Goal: Information Seeking & Learning: Check status

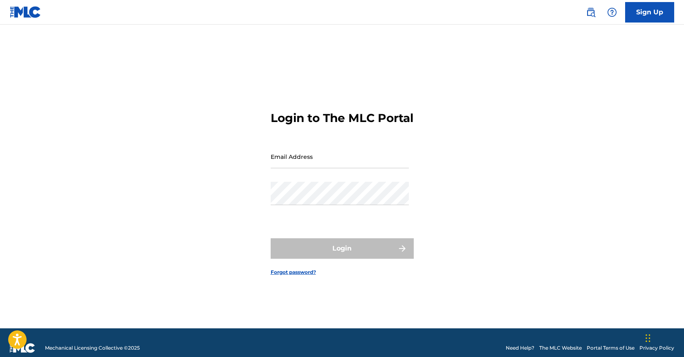
click at [305, 161] on input "Email Address" at bounding box center [340, 156] width 138 height 23
type input "[PERSON_NAME][EMAIL_ADDRESS][PERSON_NAME][DOMAIN_NAME]"
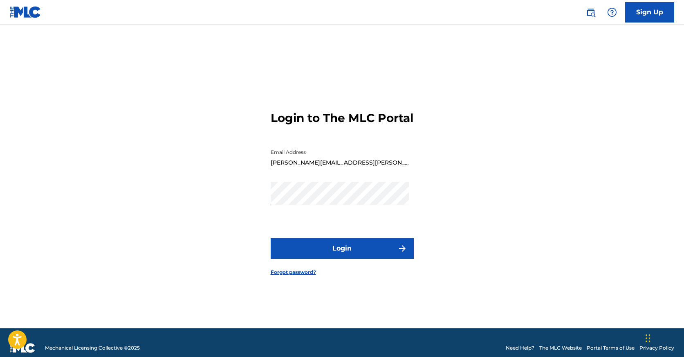
click at [348, 258] on button "Login" at bounding box center [342, 248] width 143 height 20
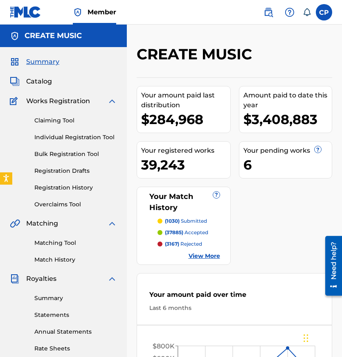
click at [43, 80] on span "Catalog" at bounding box center [39, 81] width 26 height 10
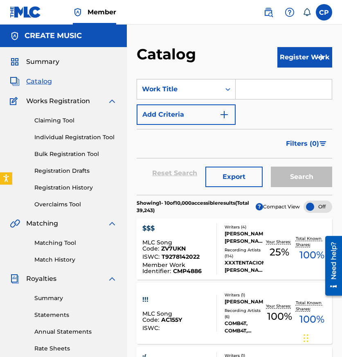
click at [258, 96] on input "Search Form" at bounding box center [284, 89] width 96 height 20
paste input "SEVENTEEN"
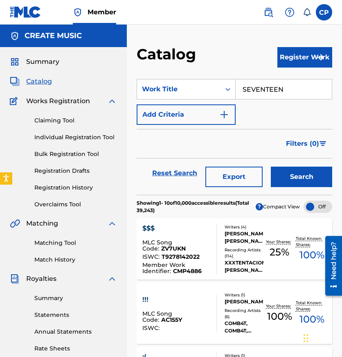
type input "SEVENTEEN"
click at [271, 166] on button "Search" at bounding box center [301, 176] width 61 height 20
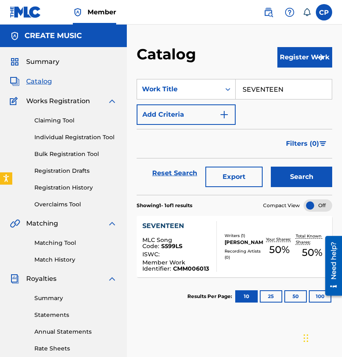
click at [196, 274] on div "SEVENTEEN MLC Song Code : S599LS ISWC : Member Work Identifier : CMM006013 Writ…" at bounding box center [234, 246] width 195 height 61
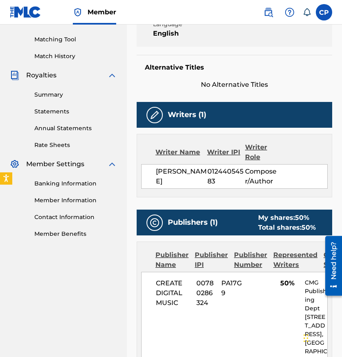
scroll to position [124, 0]
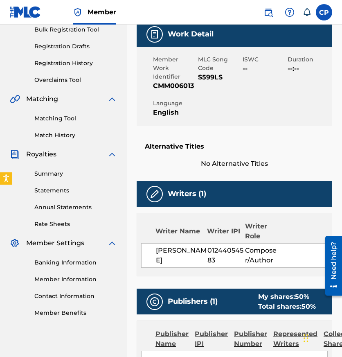
click at [61, 119] on link "Matching Tool" at bounding box center [75, 118] width 83 height 9
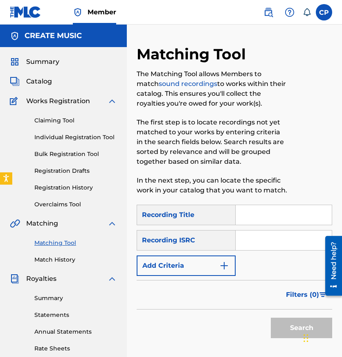
click at [267, 214] on input "Search Form" at bounding box center [284, 215] width 96 height 20
paste input "SEVENTEEN"
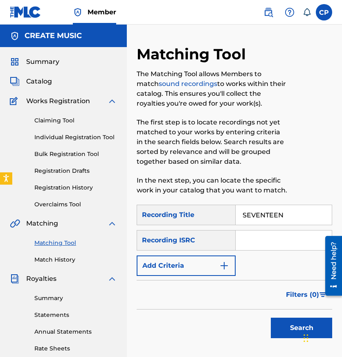
type input "SEVENTEEN"
click at [258, 247] on input "Search Form" at bounding box center [284, 240] width 96 height 20
paste input "QZNB82588815, QZNB82524092"
type input "QZNB82588815, QZNB82524092"
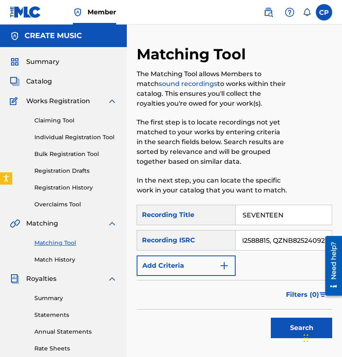
scroll to position [0, 0]
click at [224, 267] on img "Search Form" at bounding box center [224, 265] width 10 height 10
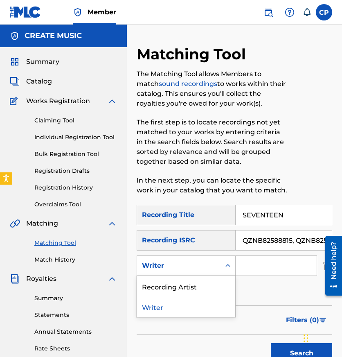
click at [220, 275] on div "Search Form" at bounding box center [227, 266] width 15 height 20
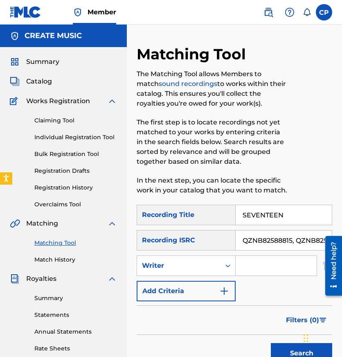
click at [223, 270] on div "Search Form" at bounding box center [227, 265] width 15 height 15
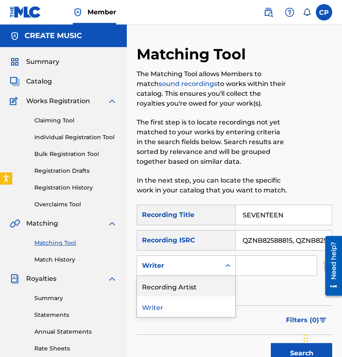
click at [218, 286] on div "Recording Artist" at bounding box center [186, 286] width 98 height 20
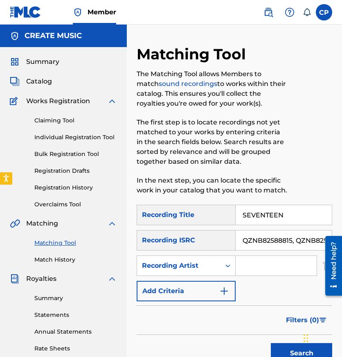
click at [265, 266] on input "Search Form" at bounding box center [276, 266] width 81 height 20
paste input "BAY SWAG, [PERSON_NAME]"
type input "BAY SWAG, [PERSON_NAME]"
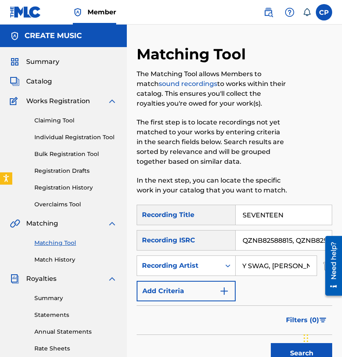
scroll to position [0, 0]
click at [293, 241] on input "QZNB82588815, QZNB82524092" at bounding box center [284, 240] width 96 height 20
click at [271, 343] on button "Search" at bounding box center [301, 353] width 61 height 20
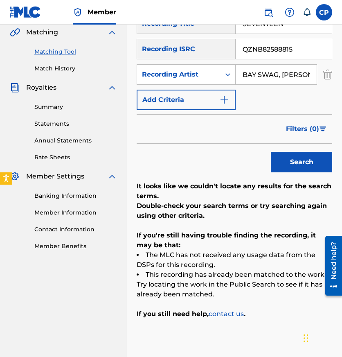
scroll to position [190, 0]
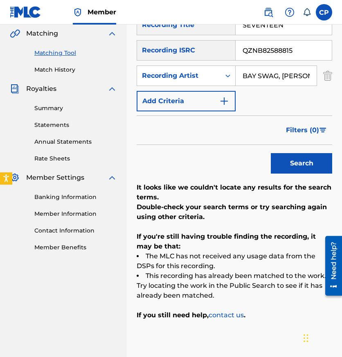
click at [308, 47] on input "QZNB82588815" at bounding box center [284, 50] width 96 height 20
paste input ", QZNB82524092"
type input "QZNB82524092"
click at [271, 153] on button "Search" at bounding box center [301, 163] width 61 height 20
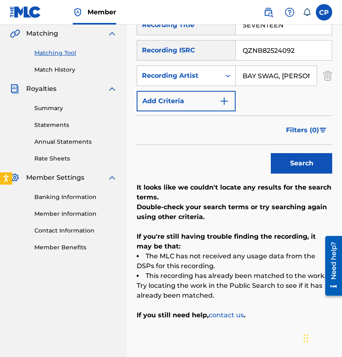
click at [298, 56] on input "QZNB82524092" at bounding box center [284, 50] width 96 height 20
click at [271, 153] on button "Search" at bounding box center [301, 163] width 61 height 20
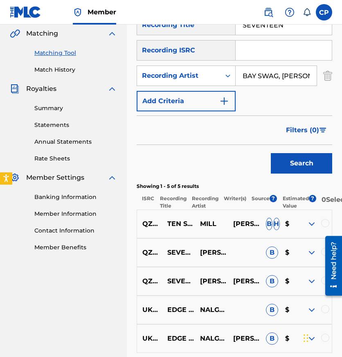
click at [269, 32] on input "SEVENTEEN" at bounding box center [284, 25] width 96 height 20
paste input "I START TO KRY"
type input "I START TO KRY"
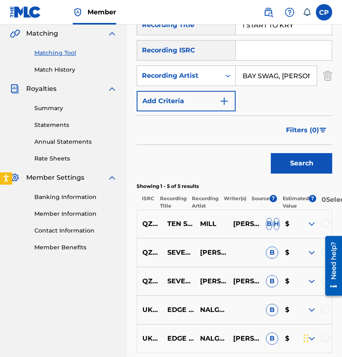
click at [271, 153] on button "Search" at bounding box center [301, 163] width 61 height 20
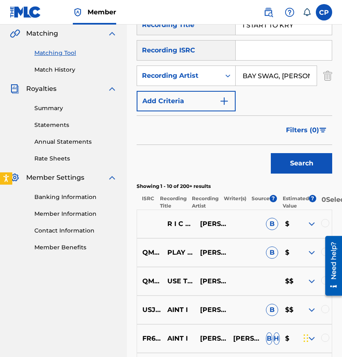
click at [276, 52] on input "Search Form" at bounding box center [284, 50] width 96 height 20
paste input "USA2P2501070"
type input "USA2P2501070"
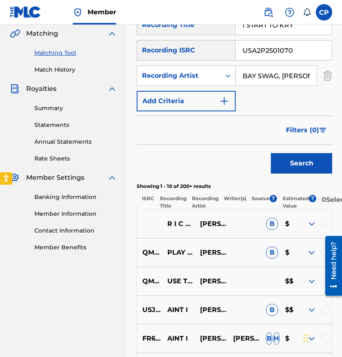
click at [286, 73] on input "BAY SWAG, [PERSON_NAME]" at bounding box center [276, 76] width 81 height 20
paste input "YHAPOJJ"
type input "YHAPOJJ"
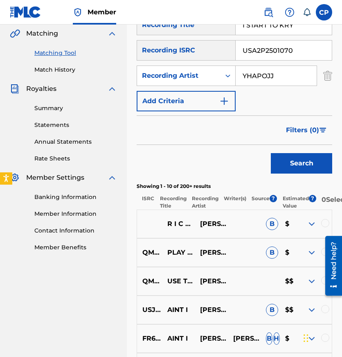
click at [271, 153] on button "Search" at bounding box center [301, 163] width 61 height 20
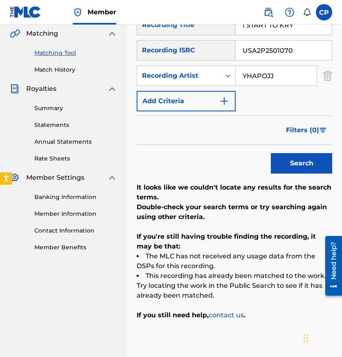
click at [297, 53] on input "USA2P2501070" at bounding box center [284, 50] width 96 height 20
click at [271, 153] on button "Search" at bounding box center [301, 163] width 61 height 20
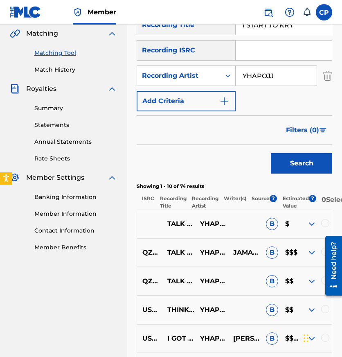
click at [308, 29] on input "I START TO KRY" at bounding box center [284, 25] width 96 height 20
paste input "THOUGHTS"
type input "THOUGHTS"
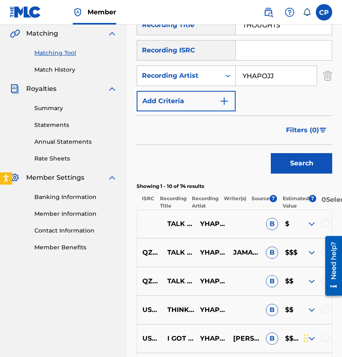
click at [291, 49] on input "Search Form" at bounding box center [284, 50] width 96 height 20
paste input "NL8RL2528332"
type input "NL8RL2528332"
click at [299, 71] on input "YHAPOJJ" at bounding box center [276, 76] width 81 height 20
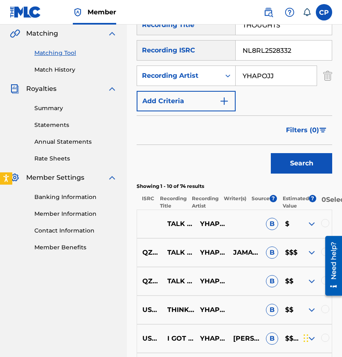
click at [299, 71] on input "YHAPOJJ" at bounding box center [276, 76] width 81 height 20
paste input "OUNNMOH, BABYSTAYDOWN"
type input "YOUNNMOH, BABYSTAYDOWN"
click at [271, 153] on button "Search" at bounding box center [301, 163] width 61 height 20
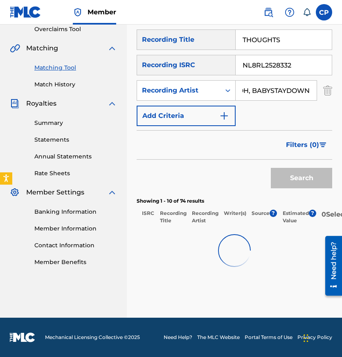
scroll to position [190, 0]
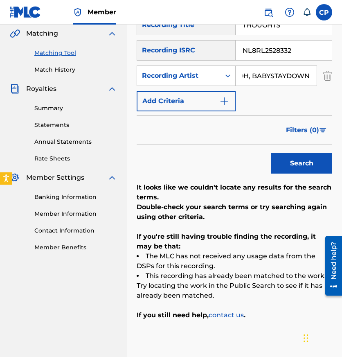
click at [307, 56] on input "NL8RL2528332" at bounding box center [284, 50] width 96 height 20
click at [271, 153] on button "Search" at bounding box center [301, 163] width 61 height 20
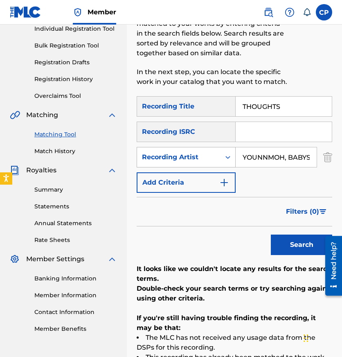
scroll to position [98, 0]
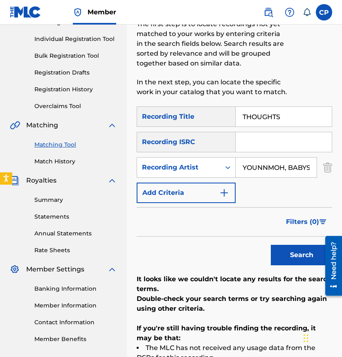
click at [293, 116] on input "THOUGHTS" at bounding box center [284, 117] width 96 height 20
paste input "FRIENDLY FIRE"
type input "FRIENDLY FIRE"
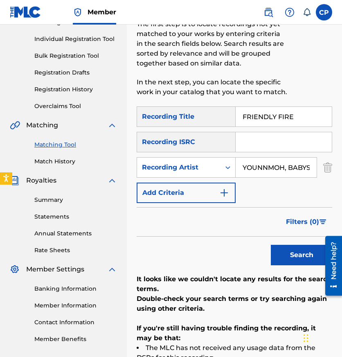
paste input "GBARL2501084"
click at [285, 137] on input "Search Form" at bounding box center [284, 142] width 96 height 20
type input "GBARL2501084"
click at [278, 172] on input "YOUNNMOH, BABYSTAYDOWN" at bounding box center [276, 167] width 81 height 20
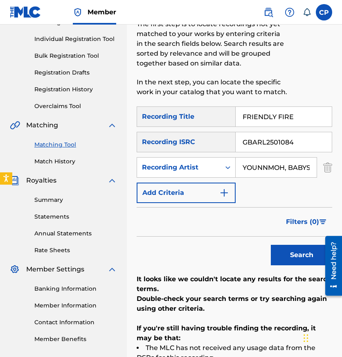
click at [278, 172] on input "YOUNNMOH, BABYSTAYDOWN" at bounding box center [276, 167] width 81 height 20
paste input "SKEPTA"
type input "SKEPTA"
click at [271, 245] on button "Search" at bounding box center [301, 255] width 61 height 20
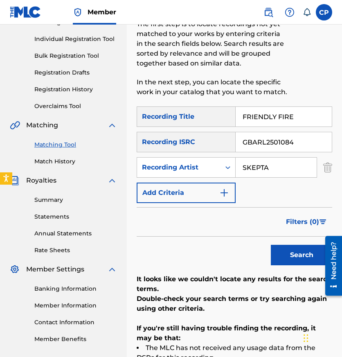
click at [296, 142] on input "GBARL2501084" at bounding box center [284, 142] width 96 height 20
click at [295, 142] on input "GBARL2501084" at bounding box center [284, 142] width 96 height 20
click at [271, 245] on button "Search" at bounding box center [301, 255] width 61 height 20
click at [283, 120] on input "FRIENDLY FIRE" at bounding box center [284, 117] width 96 height 20
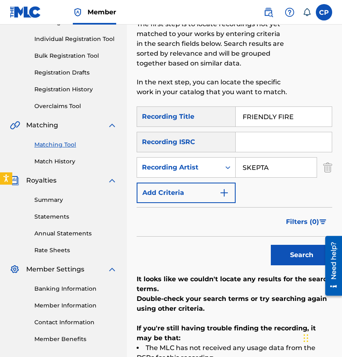
paste input "BENJI BLUE BILLS CYPHER VERS"
click at [283, 120] on input "FRIENDLY FIRE" at bounding box center [284, 117] width 96 height 20
type input "BENJI BLUE BILLS CYPHER VERSE"
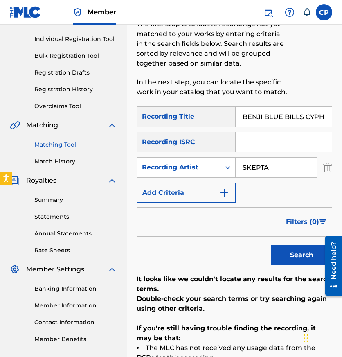
click at [269, 134] on input "Search Form" at bounding box center [284, 142] width 96 height 20
paste input "QZAKB2451652"
type input "QZAKB2451652"
click at [275, 166] on input "SKEPTA" at bounding box center [276, 167] width 81 height 20
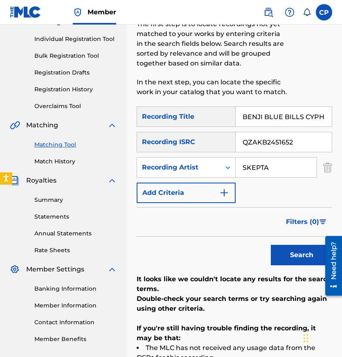
click at [275, 166] on input "SKEPTA" at bounding box center [276, 167] width 81 height 20
paste input "UNDERGROUND SOUND"
type input "UNDERGROUND SOUND"
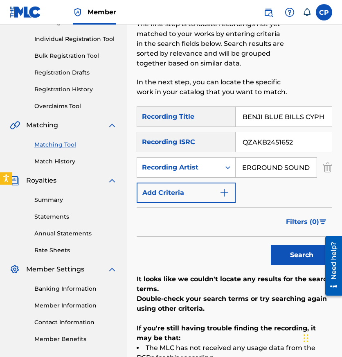
click at [271, 245] on button "Search" at bounding box center [301, 255] width 61 height 20
click at [292, 139] on input "QZAKB2451652" at bounding box center [284, 142] width 96 height 20
click at [271, 245] on button "Search" at bounding box center [301, 255] width 61 height 20
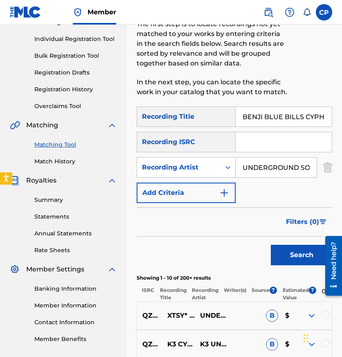
click at [283, 111] on input "BENJI BLUE BILLS CYPHER VERSE" at bounding box center [284, 117] width 96 height 20
paste input "ALL I KNOW"
type input "ALL I KNOW"
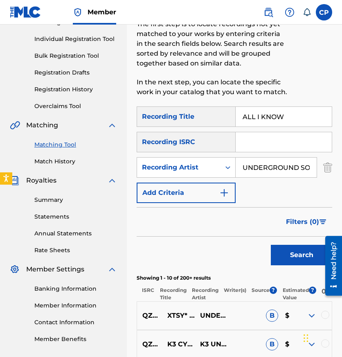
click at [294, 141] on input "Search Form" at bounding box center [284, 142] width 96 height 20
paste input "QZZ4J2500092"
type input "QZZ4J2500092"
click at [303, 167] on input "UNDERGROUND SOUND" at bounding box center [276, 167] width 81 height 20
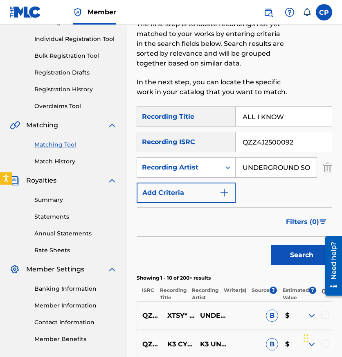
click at [303, 167] on input "UNDERGROUND SOUND" at bounding box center [276, 167] width 81 height 20
paste input "FULLYCHOP"
type input "FULLYCHOP"
click at [271, 245] on button "Search" at bounding box center [301, 255] width 61 height 20
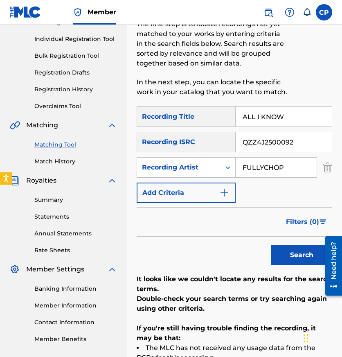
click at [308, 133] on input "QZZ4J2500092" at bounding box center [284, 142] width 96 height 20
click at [271, 245] on button "Search" at bounding box center [301, 255] width 61 height 20
click at [277, 111] on input "ALL I KNOW" at bounding box center [284, 117] width 96 height 20
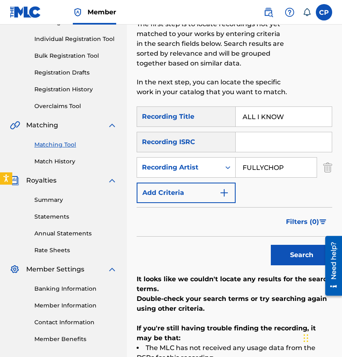
click at [277, 111] on input "ALL I KNOW" at bounding box center [284, 117] width 96 height 20
paste input "NO [PERSON_NAME] (FEAT. R4OUR)"
type input "NO [PERSON_NAME] (FEAT. R4OUR)"
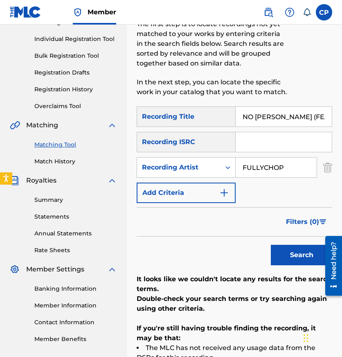
click at [269, 139] on input "Search Form" at bounding box center [284, 142] width 96 height 20
paste input "USAT22501458"
type input "USAT22501458"
click at [286, 170] on input "FULLYCHOP" at bounding box center [276, 167] width 81 height 20
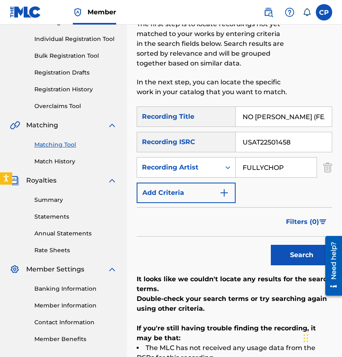
click at [286, 170] on input "FULLYCHOP" at bounding box center [276, 167] width 81 height 20
paste input "[PERSON_NAME], R4OUR"
type input "[PERSON_NAME], R4OUR"
click at [271, 245] on button "Search" at bounding box center [301, 255] width 61 height 20
click at [305, 143] on input "USAT22501458" at bounding box center [284, 142] width 96 height 20
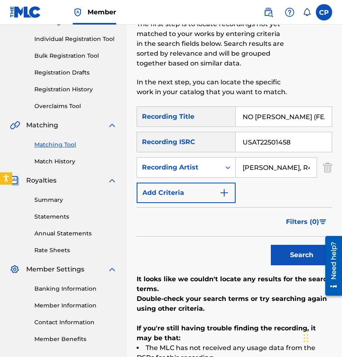
click at [305, 143] on input "USAT22501458" at bounding box center [284, 142] width 96 height 20
click at [271, 245] on button "Search" at bounding box center [301, 255] width 61 height 20
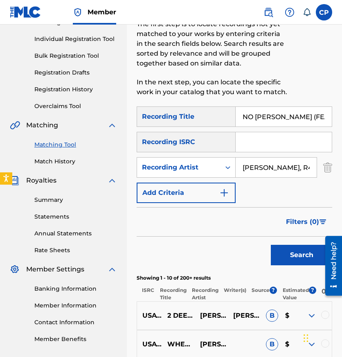
click at [287, 119] on input "NO [PERSON_NAME] (FEAT. R4OUR)" at bounding box center [284, 117] width 96 height 20
paste input "TRAP BOOMIN"
type input "TRAP BOOMIN"
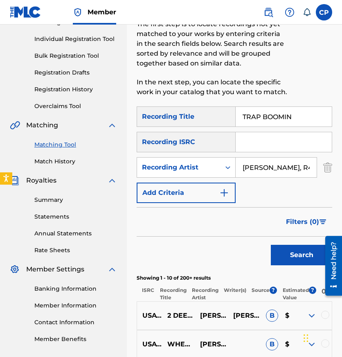
click at [284, 132] on input "Search Form" at bounding box center [284, 142] width 96 height 20
paste input "QZSYP2534344"
type input "QZSYP2534344"
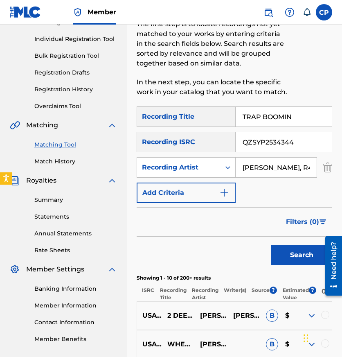
click at [267, 166] on input "[PERSON_NAME], R4OUR" at bounding box center [276, 167] width 81 height 20
paste input "WIZZ HAVINN, LUH TYLE"
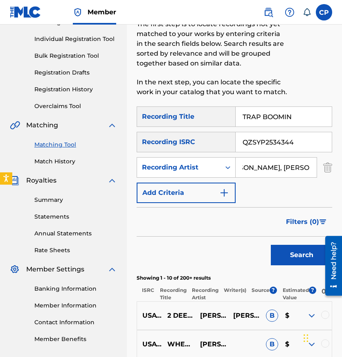
type input "[PERSON_NAME], [PERSON_NAME]"
click at [271, 245] on button "Search" at bounding box center [301, 255] width 61 height 20
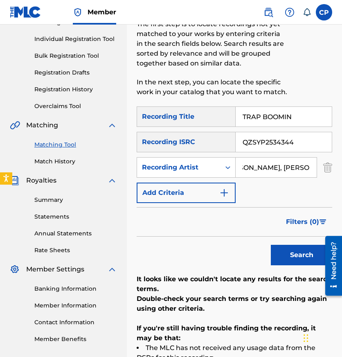
click at [292, 143] on input "QZSYP2534344" at bounding box center [284, 142] width 96 height 20
click at [271, 245] on button "Search" at bounding box center [301, 255] width 61 height 20
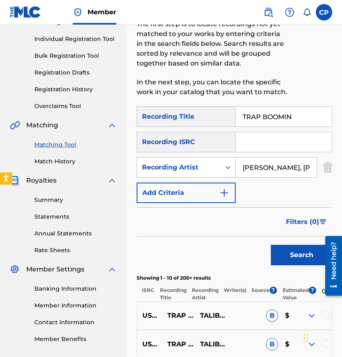
click at [299, 119] on input "TRAP BOOMIN" at bounding box center [284, 117] width 96 height 20
paste input "YMCMB"
type input "YMCMB"
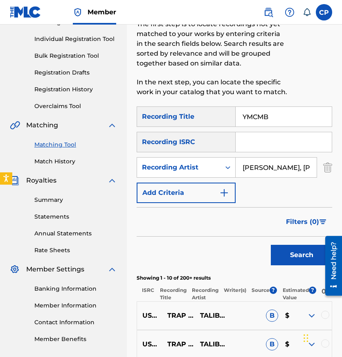
click at [269, 142] on input "Search Form" at bounding box center [284, 142] width 96 height 20
paste input "FRX452533302"
type input "FRX452533302"
click at [279, 164] on input "[PERSON_NAME], [PERSON_NAME]" at bounding box center [276, 167] width 81 height 20
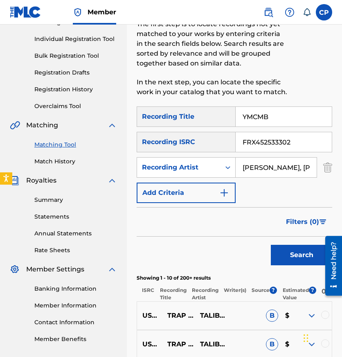
click at [279, 164] on input "[PERSON_NAME], [PERSON_NAME]" at bounding box center [276, 167] width 81 height 20
paste input "[PERSON_NAME], [PERSON_NAME]"
type input "[PERSON_NAME], [PERSON_NAME]"
click at [271, 245] on button "Search" at bounding box center [301, 255] width 61 height 20
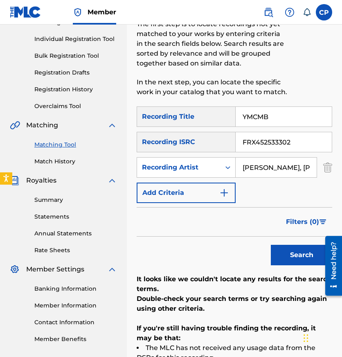
click at [300, 144] on input "FRX452533302" at bounding box center [284, 142] width 96 height 20
click at [271, 245] on button "Search" at bounding box center [301, 255] width 61 height 20
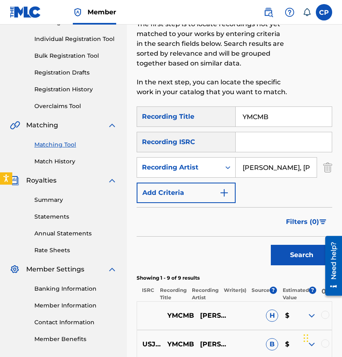
click at [285, 109] on input "YMCMB" at bounding box center [284, 117] width 96 height 20
paste input "TWO CANS OF SPAN"
type input "TWO CANS OF SPAN"
click at [274, 141] on input "Search Form" at bounding box center [284, 142] width 96 height 20
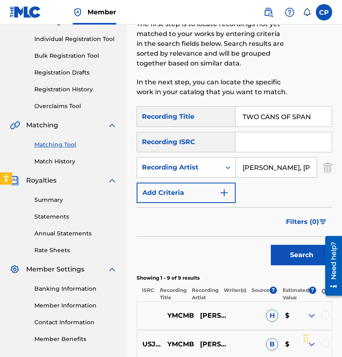
click at [274, 141] on input "Search Form" at bounding box center [284, 142] width 96 height 20
paste input "FR96X2533364"
type input "FR96X2533364"
click at [275, 167] on input "[PERSON_NAME], [PERSON_NAME]" at bounding box center [276, 167] width 81 height 20
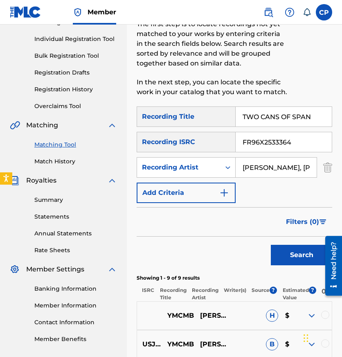
click at [275, 167] on input "[PERSON_NAME], [PERSON_NAME]" at bounding box center [276, 167] width 81 height 20
paste input "GORILLA GLUE, [PERSON_NAME]"
type input "GORILLA GLUE, [PERSON_NAME]"
click at [271, 245] on button "Search" at bounding box center [301, 255] width 61 height 20
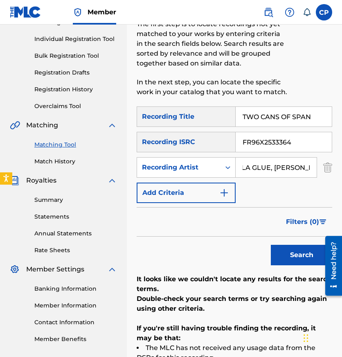
scroll to position [0, 0]
click at [296, 140] on input "FR96X2533364" at bounding box center [284, 142] width 96 height 20
click at [271, 245] on button "Search" at bounding box center [301, 255] width 61 height 20
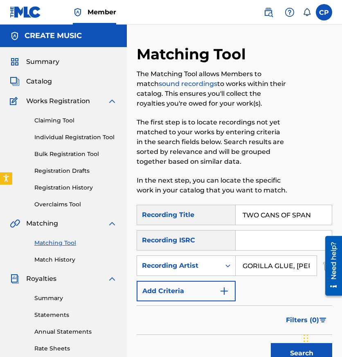
click at [39, 85] on span "Catalog" at bounding box center [39, 81] width 26 height 10
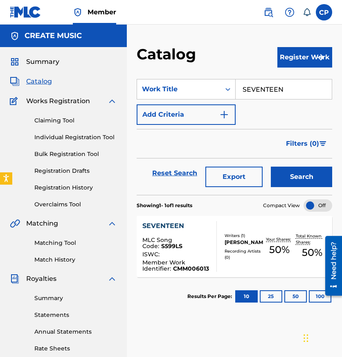
click at [290, 99] on div "SEVENTEEN" at bounding box center [284, 89] width 97 height 20
click at [291, 96] on input "SEVENTEEN" at bounding box center [284, 89] width 96 height 20
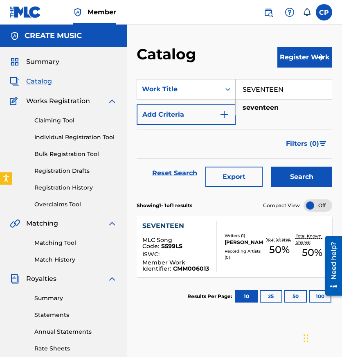
click at [291, 96] on input "SEVENTEEN" at bounding box center [284, 89] width 96 height 20
paste input "RICH REGARDLESS"
click at [294, 176] on button "Search" at bounding box center [301, 176] width 61 height 20
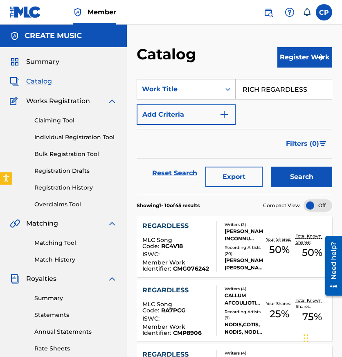
click at [308, 88] on input "RICH REGARDLESS" at bounding box center [284, 89] width 96 height 20
paste input "[PERSON_NAME]"
type input "[PERSON_NAME]"
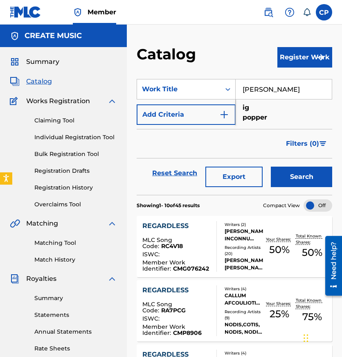
click at [301, 183] on button "Search" at bounding box center [301, 176] width 61 height 20
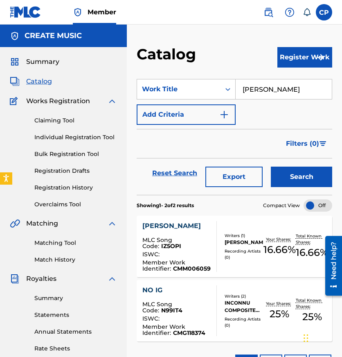
click at [237, 246] on div "[PERSON_NAME]" at bounding box center [244, 241] width 39 height 7
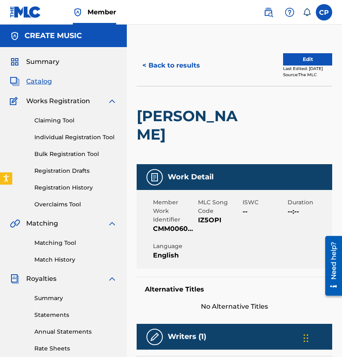
click at [214, 215] on span "IZ5OPI" at bounding box center [219, 220] width 43 height 10
copy span "IZ5OPI"
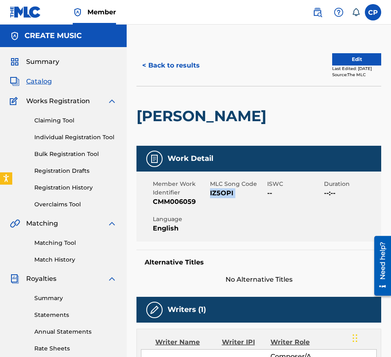
click at [188, 68] on button "< Back to results" at bounding box center [171, 65] width 69 height 20
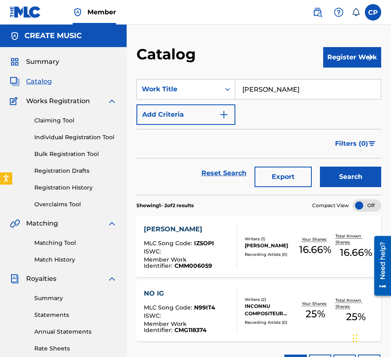
click at [313, 82] on input "[PERSON_NAME]" at bounding box center [309, 89] width 146 height 20
paste input "SEEING RED (FEAT. SCREWLY G)"
type input "SEEING RED (FEAT. SCREWLY G)"
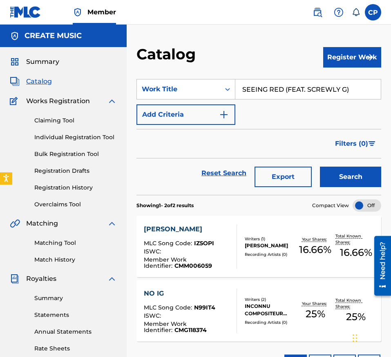
click at [339, 182] on button "Search" at bounding box center [350, 176] width 61 height 20
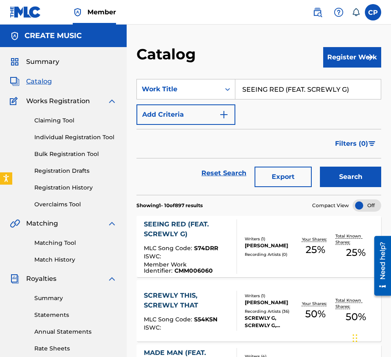
click at [283, 253] on div "Recording Artists ( 0 )" at bounding box center [270, 254] width 50 height 6
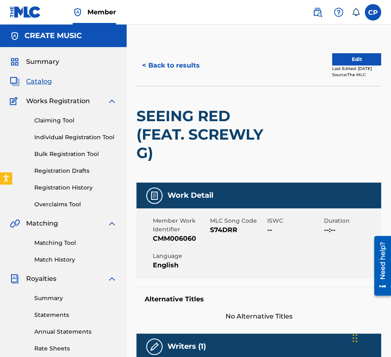
click at [235, 229] on span "S74DRR" at bounding box center [237, 230] width 55 height 10
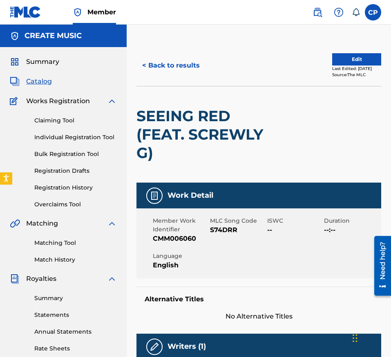
click at [235, 229] on span "S74DRR" at bounding box center [237, 230] width 55 height 10
click at [174, 69] on button "< Back to results" at bounding box center [171, 65] width 69 height 20
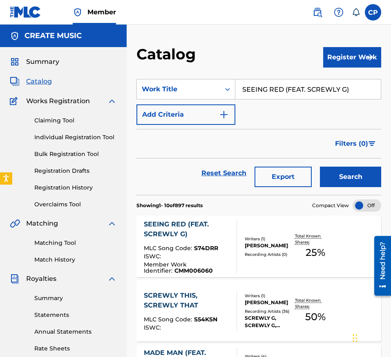
click at [316, 94] on input "SEEING RED (FEAT. SCREWLY G)" at bounding box center [309, 89] width 146 height 20
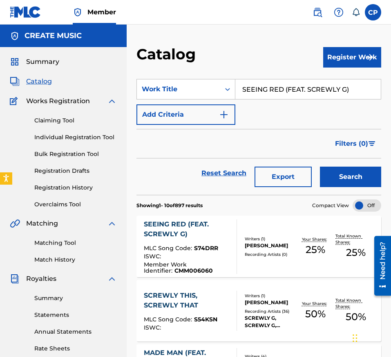
click at [316, 94] on input "SEEING RED (FEAT. SCREWLY G)" at bounding box center [309, 89] width 146 height 20
paste input "POOF"
type input "POOF"
click at [348, 174] on button "Search" at bounding box center [350, 176] width 61 height 20
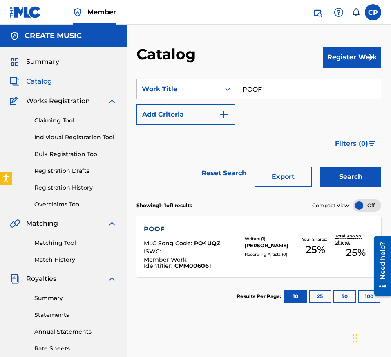
click at [211, 242] on span "PO4UQZ" at bounding box center [207, 242] width 26 height 7
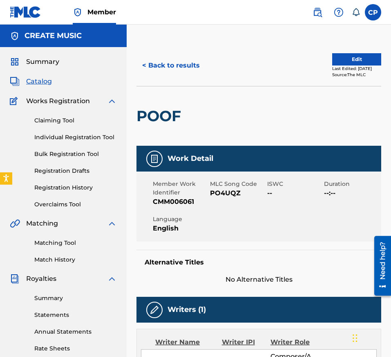
click at [229, 198] on span "PO4UQZ" at bounding box center [237, 193] width 55 height 10
click at [229, 194] on span "PO4UQZ" at bounding box center [237, 193] width 55 height 10
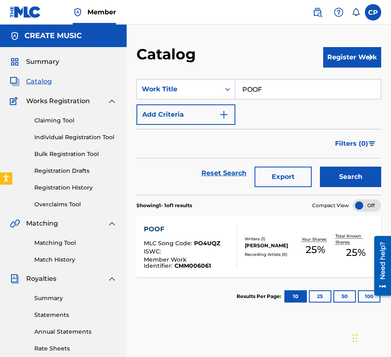
click at [296, 87] on input "POOF" at bounding box center [309, 89] width 146 height 20
paste input "BASICALLY SUICIDE"
type input "BASICALLY SUICIDE"
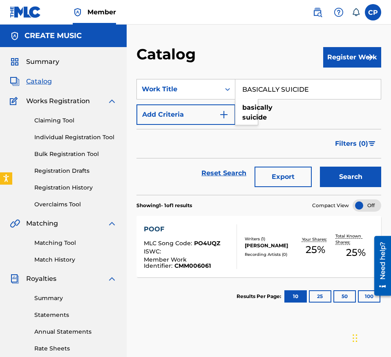
click at [342, 174] on button "Search" at bounding box center [350, 176] width 61 height 20
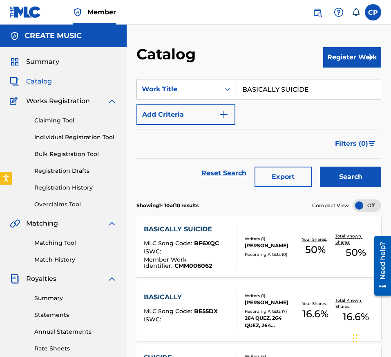
click at [218, 244] on div "MLC Song Code : BF6XQC" at bounding box center [187, 244] width 86 height 8
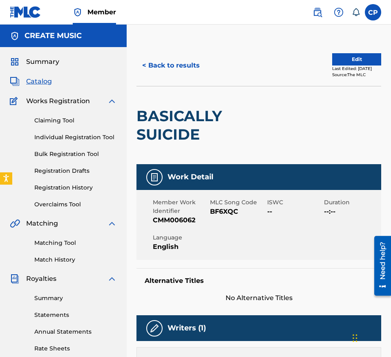
click at [226, 211] on span "BF6XQC" at bounding box center [237, 212] width 55 height 10
copy span "BF6XQC"
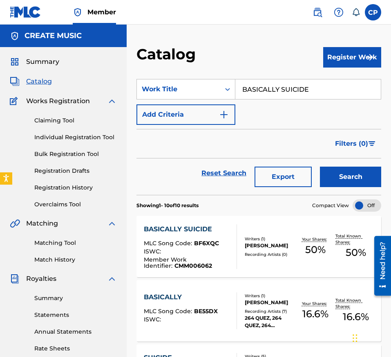
click at [284, 88] on input "BASICALLY SUICIDE" at bounding box center [309, 89] width 146 height 20
paste input "[PERSON_NAME]"
type input "[PERSON_NAME]"
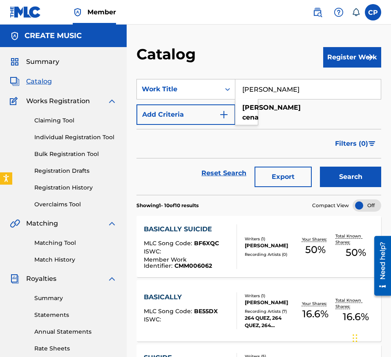
click at [336, 169] on button "Search" at bounding box center [350, 176] width 61 height 20
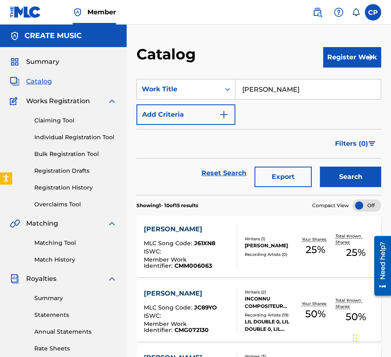
click at [209, 249] on div "ISWC :" at bounding box center [187, 252] width 86 height 8
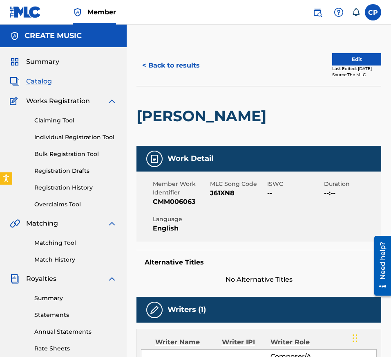
click at [218, 191] on span "J61XN8" at bounding box center [237, 193] width 55 height 10
copy span "J61XN8"
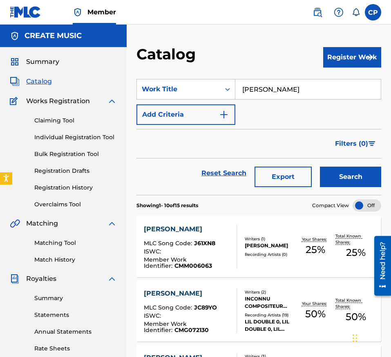
click at [303, 77] on section "SearchWithCriteria8f09726a-f9f1-48f2-a156-731a539232e5 Work Title [PERSON_NAME]…" at bounding box center [259, 132] width 245 height 126
click at [303, 88] on input "[PERSON_NAME]" at bounding box center [309, 89] width 146 height 20
paste input "GEEKS"
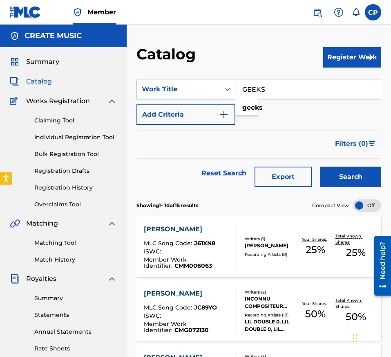
type input "GEEKS"
click at [331, 170] on button "Search" at bounding box center [350, 176] width 61 height 20
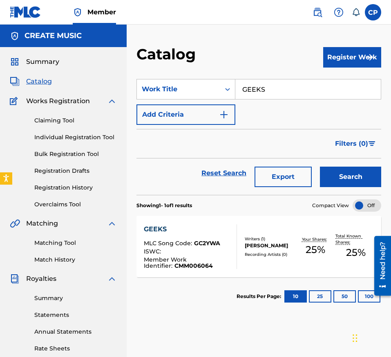
click at [211, 270] on div "GEEKS MLC Song Code : GC2YWA ISWC : Member Work Identifier : CMM006064 Writers …" at bounding box center [259, 246] width 245 height 61
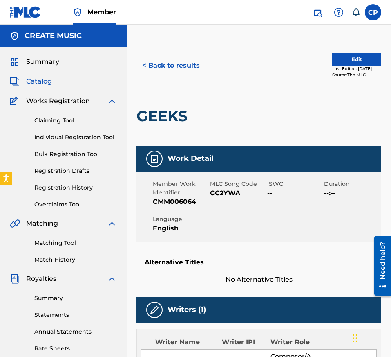
click at [229, 195] on span "GC2YWA" at bounding box center [237, 193] width 55 height 10
copy span "GC2YWA"
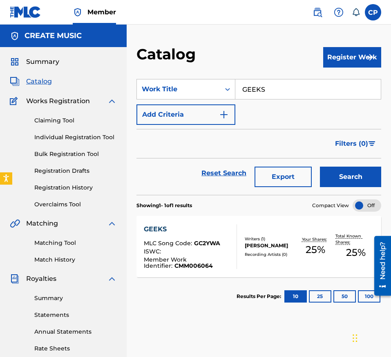
click at [308, 87] on input "GEEKS" at bounding box center [309, 89] width 146 height 20
paste input "RAPPIN EASY"
type input "RAPPIN EASY"
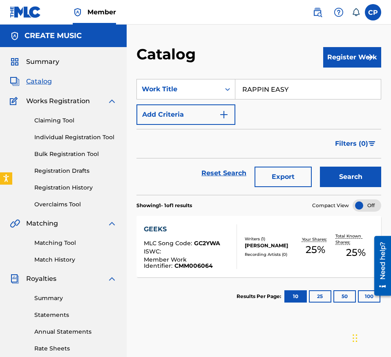
click at [340, 171] on button "Search" at bounding box center [350, 176] width 61 height 20
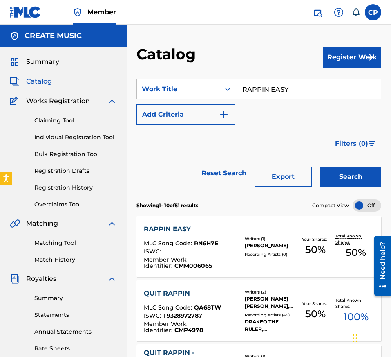
click at [252, 259] on div "RAPPIN EASY MLC Song Code : RN6H7E ISWC : Member Work Identifier : CMM006065 Wr…" at bounding box center [259, 246] width 245 height 61
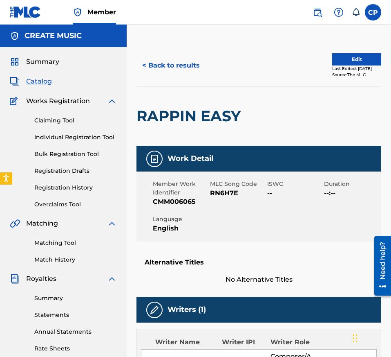
click at [228, 194] on span "RN6H7E" at bounding box center [237, 193] width 55 height 10
copy span "RN6H7E"
click at [246, 259] on h5 "Alternative Titles" at bounding box center [259, 262] width 229 height 8
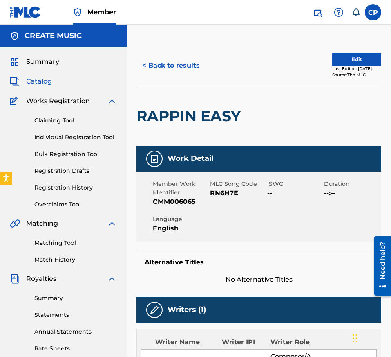
click at [170, 70] on button "< Back to results" at bounding box center [171, 65] width 69 height 20
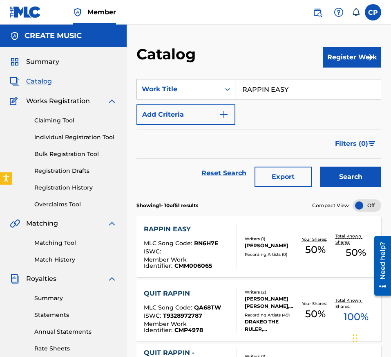
click at [296, 88] on input "RAPPIN EASY" at bounding box center [309, 89] width 146 height 20
paste input "LIKE [PERSON_NAME] & [PERSON_NAME] (FEAT. HOOD TALI)"
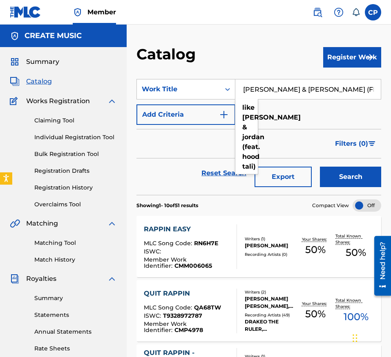
type input "LIKE [PERSON_NAME] & [PERSON_NAME] (FEAT. HOOD TALI)"
click at [337, 173] on button "Search" at bounding box center [350, 176] width 61 height 20
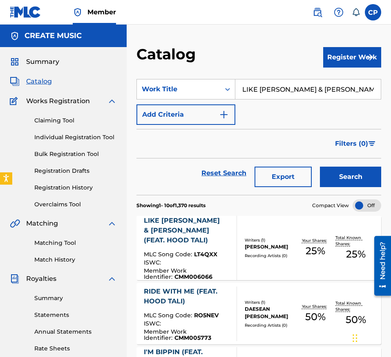
click at [244, 227] on div "LIKE [PERSON_NAME] & [PERSON_NAME] (FEAT. HOOD TALI) MLC Song Code : LT4QXX ISW…" at bounding box center [259, 248] width 245 height 64
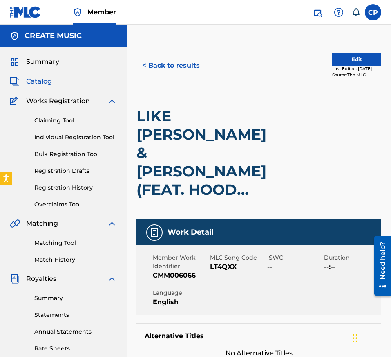
click at [227, 262] on span "LT4QXX" at bounding box center [237, 267] width 55 height 10
copy span "LT4QXX"
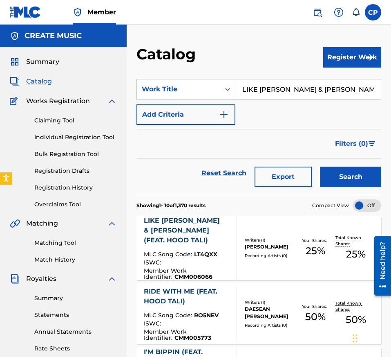
click at [295, 83] on input "LIKE [PERSON_NAME] & [PERSON_NAME] (FEAT. HOOD TALI)" at bounding box center [309, 89] width 146 height 20
paste input "IN THAT FIELD (FEAT. TOOTIE RAWW"
type input "IN THAT FIELD (FEAT. [PERSON_NAME])"
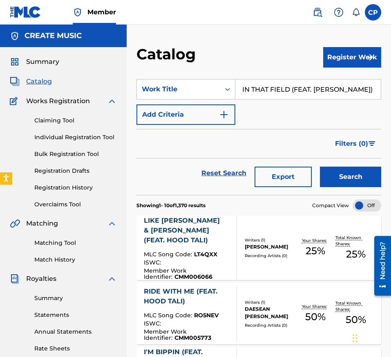
click at [334, 180] on button "Search" at bounding box center [350, 176] width 61 height 20
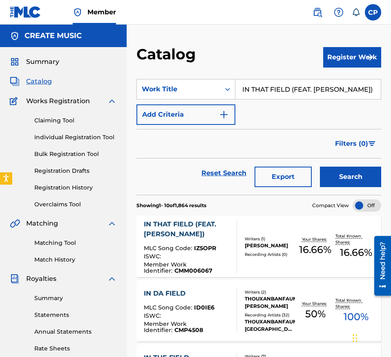
click at [209, 247] on span "IZ5OPR" at bounding box center [205, 247] width 22 height 7
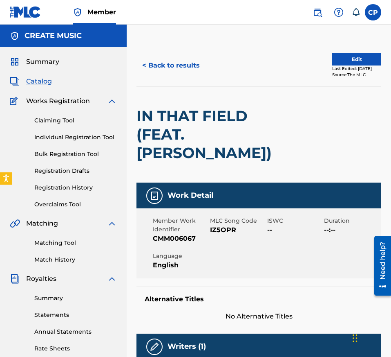
click at [224, 230] on span "IZ5OPR" at bounding box center [237, 230] width 55 height 10
copy span "IZ5OPR"
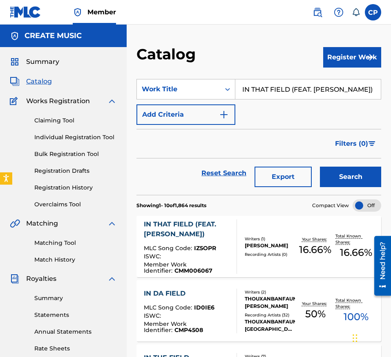
click at [301, 88] on input "IN THAT FIELD (FEAT. [PERSON_NAME])" at bounding box center [309, 89] width 146 height 20
paste input "NO HOOK"
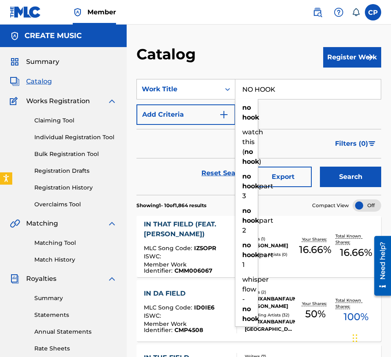
type input "NO HOOK"
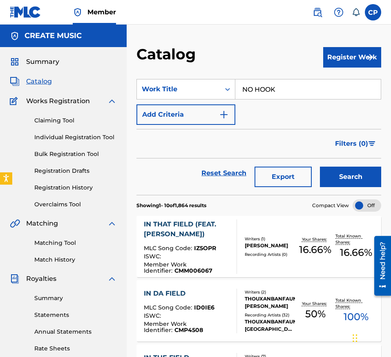
click at [352, 177] on button "Search" at bounding box center [350, 176] width 61 height 20
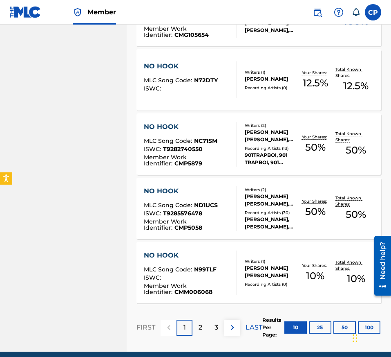
scroll to position [563, 0]
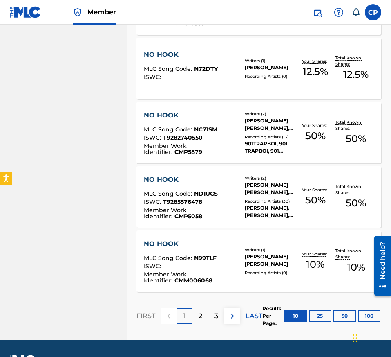
click at [217, 266] on div "ISWC :" at bounding box center [187, 267] width 86 height 8
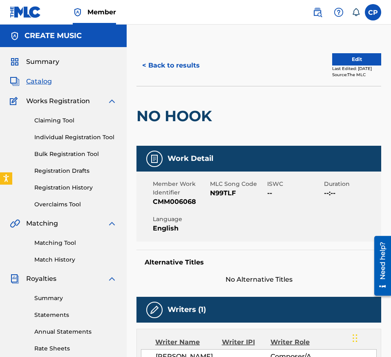
click at [226, 193] on span "N99TLF" at bounding box center [237, 193] width 55 height 10
copy span "N99TLF"
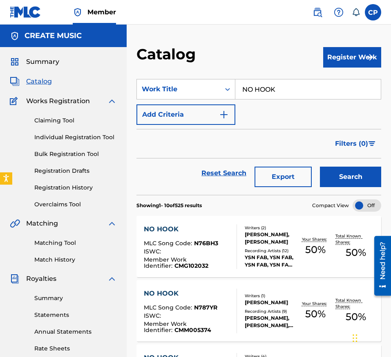
click at [283, 88] on input "NO HOOK" at bounding box center [309, 89] width 146 height 20
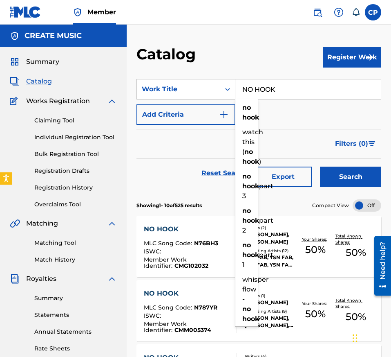
click at [283, 88] on input "NO HOOK" at bounding box center [309, 89] width 146 height 20
paste input "TOO DAMN LIT"
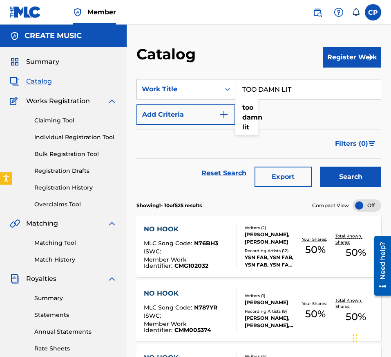
type input "TOO DAMN LIT"
click at [341, 169] on button "Search" at bounding box center [350, 176] width 61 height 20
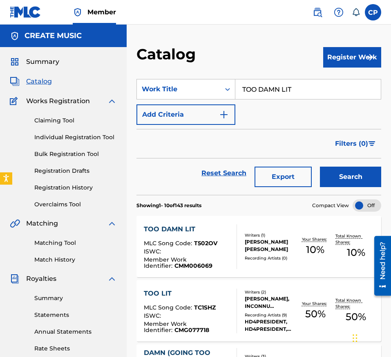
click at [206, 258] on div "Member Work Identifier : CMM006069" at bounding box center [187, 262] width 86 height 12
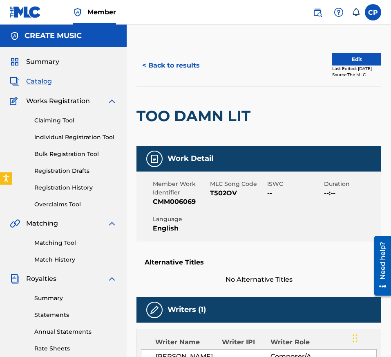
click at [222, 195] on span "T502OV" at bounding box center [237, 193] width 55 height 10
copy span "T502OV"
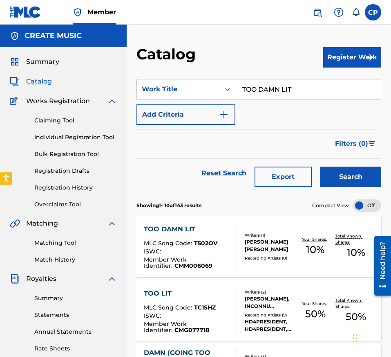
click at [310, 90] on input "TOO DAMN LIT" at bounding box center [309, 89] width 146 height 20
paste input "HREA"
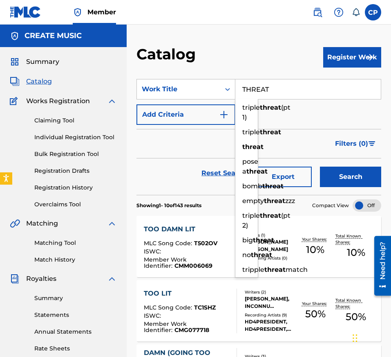
type input "THREAT"
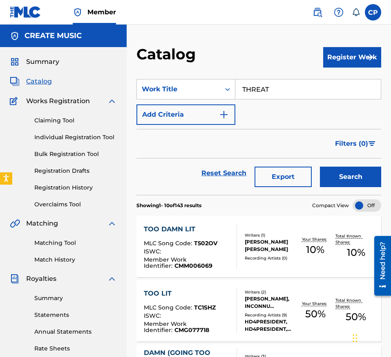
click at [343, 173] on button "Search" at bounding box center [350, 176] width 61 height 20
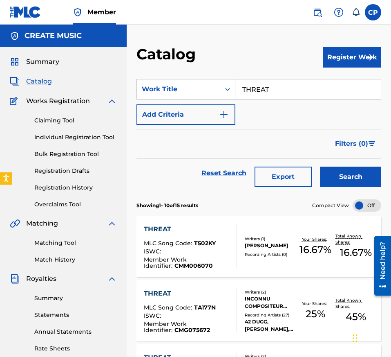
click at [226, 243] on div "MLC Song Code : T502KY" at bounding box center [187, 244] width 86 height 8
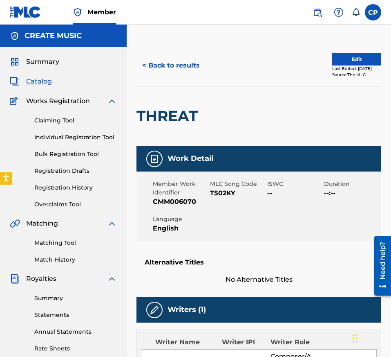
click at [225, 194] on span "T502KY" at bounding box center [237, 193] width 55 height 10
copy span "T502KY"
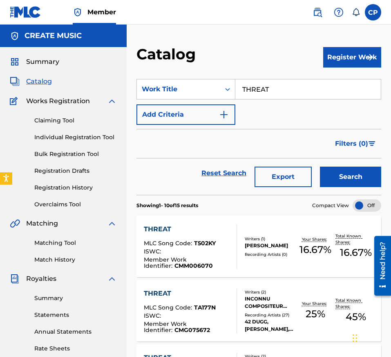
click at [295, 93] on input "THREAT" at bounding box center [309, 89] width 146 height 20
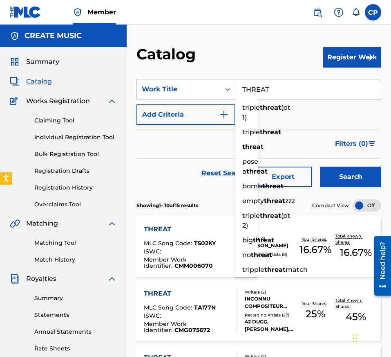
click at [295, 93] on input "THREAT" at bounding box center [309, 89] width 146 height 20
paste input "FLEE"
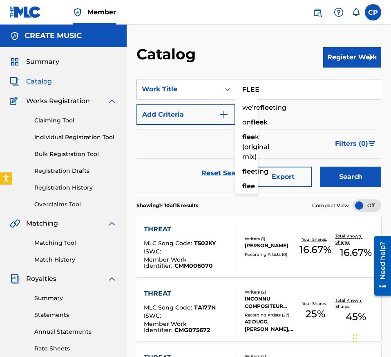
type input "FLEE"
click at [344, 173] on button "Search" at bounding box center [350, 176] width 61 height 20
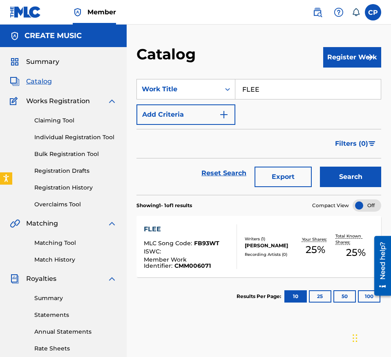
click at [204, 252] on div "ISWC :" at bounding box center [187, 252] width 86 height 8
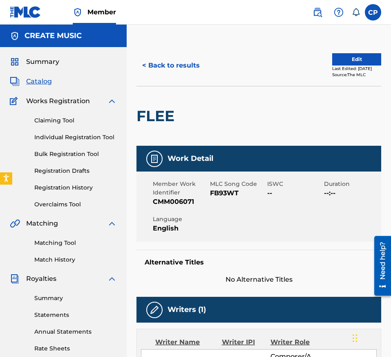
click at [222, 191] on span "FB93WT" at bounding box center [237, 193] width 55 height 10
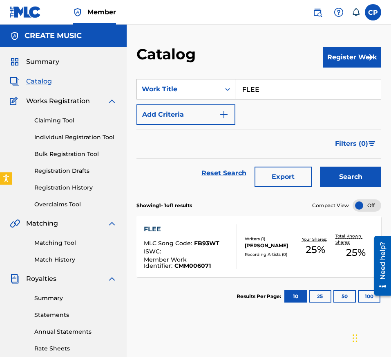
click at [299, 92] on input "FLEE" at bounding box center [309, 89] width 146 height 20
paste input "HIMZA"
type input "HIMZA"
click at [344, 173] on button "Search" at bounding box center [350, 176] width 61 height 20
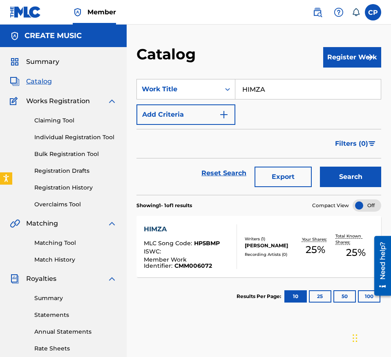
click at [236, 262] on div at bounding box center [233, 246] width 7 height 45
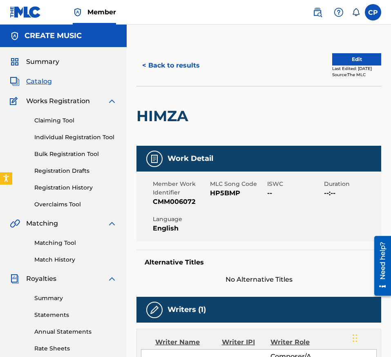
click at [226, 193] on span "HP5BMP" at bounding box center [237, 193] width 55 height 10
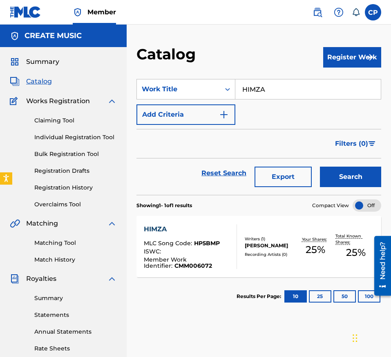
click at [279, 89] on input "HIMZA" at bounding box center [309, 89] width 146 height 20
paste input "SHE LIKE"
type input "SHE LIKE"
click at [330, 182] on button "Search" at bounding box center [350, 176] width 61 height 20
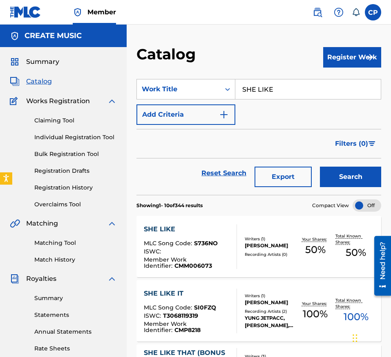
click at [203, 227] on div "SHE LIKE" at bounding box center [187, 229] width 86 height 10
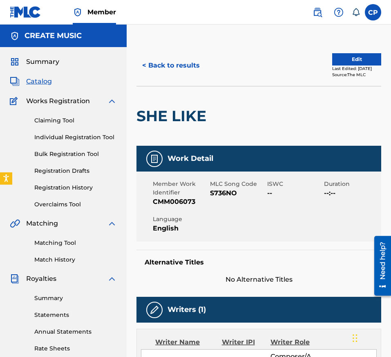
click at [223, 192] on span "S736NO" at bounding box center [237, 193] width 55 height 10
click at [163, 70] on button "< Back to results" at bounding box center [171, 65] width 69 height 20
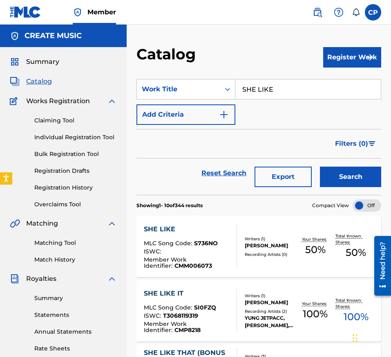
click at [282, 90] on input "SHE LIKE" at bounding box center [309, 89] width 146 height 20
paste input "RICH REGARDLESS"
type input "RICH REGARDLESS"
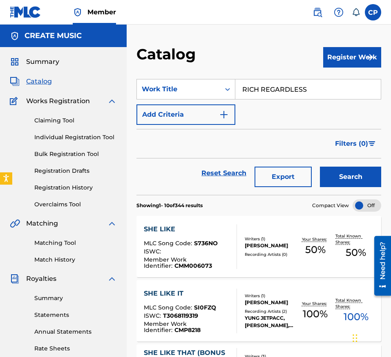
click at [325, 176] on button "Search" at bounding box center [350, 176] width 61 height 20
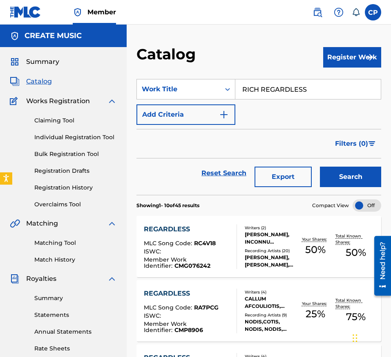
click at [55, 191] on link "Registration History" at bounding box center [75, 187] width 83 height 9
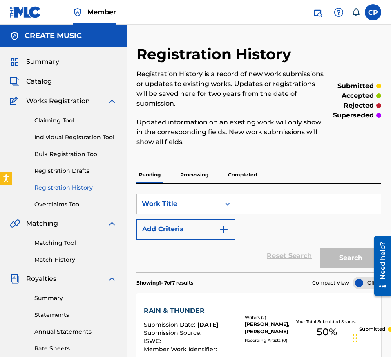
click at [276, 202] on input "Search Form" at bounding box center [309, 204] width 146 height 20
paste input "RICH REGARDLESS"
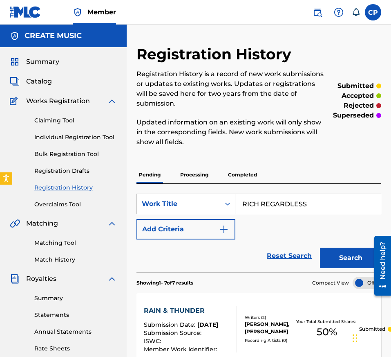
type input "RICH REGARDLESS"
click at [332, 252] on button "Search" at bounding box center [350, 257] width 61 height 20
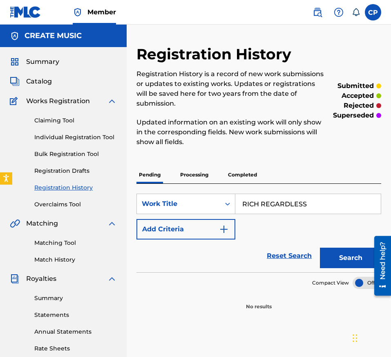
click at [210, 171] on p "Processing" at bounding box center [194, 174] width 33 height 17
